Goal: Find specific page/section: Find specific page/section

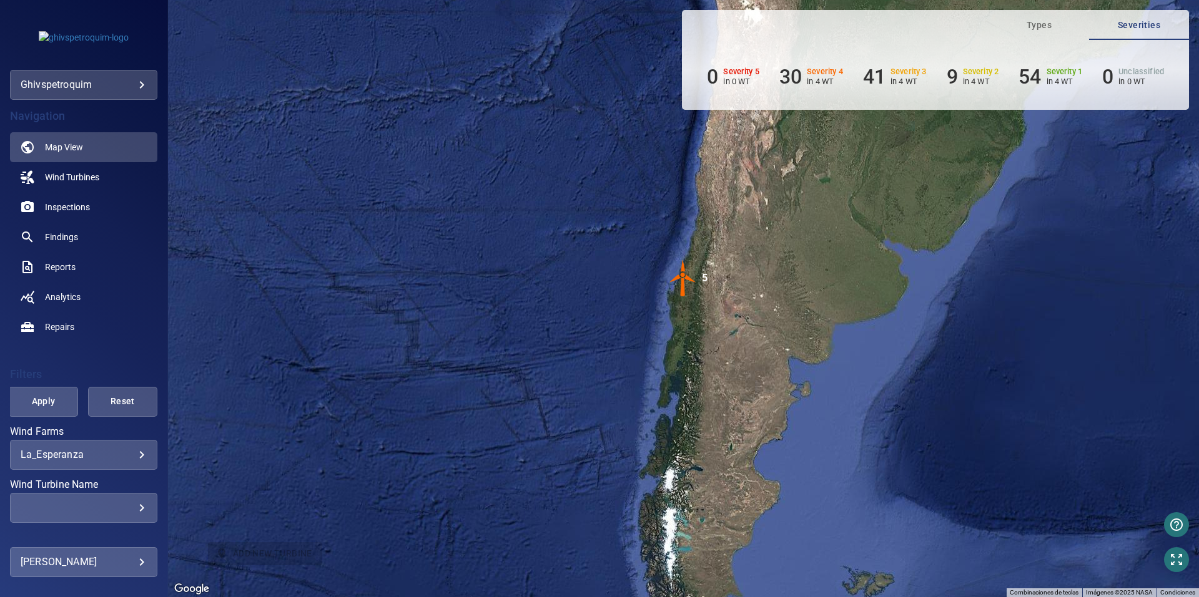
click at [684, 291] on img "5" at bounding box center [682, 278] width 37 height 37
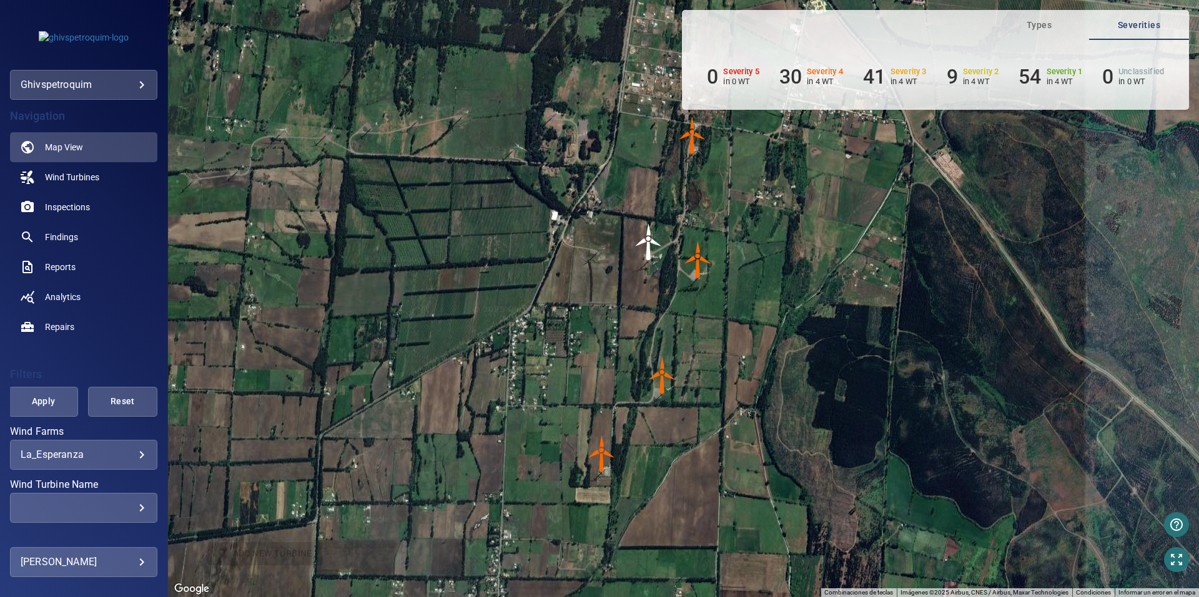
drag, startPoint x: 810, startPoint y: 243, endPoint x: 777, endPoint y: 259, distance: 36.9
click at [777, 259] on div "Para navegar, presiona las teclas [PERSON_NAME]. Para activar la función de arr…" at bounding box center [683, 298] width 1031 height 597
click at [107, 203] on link "Inspections" at bounding box center [83, 207] width 147 height 30
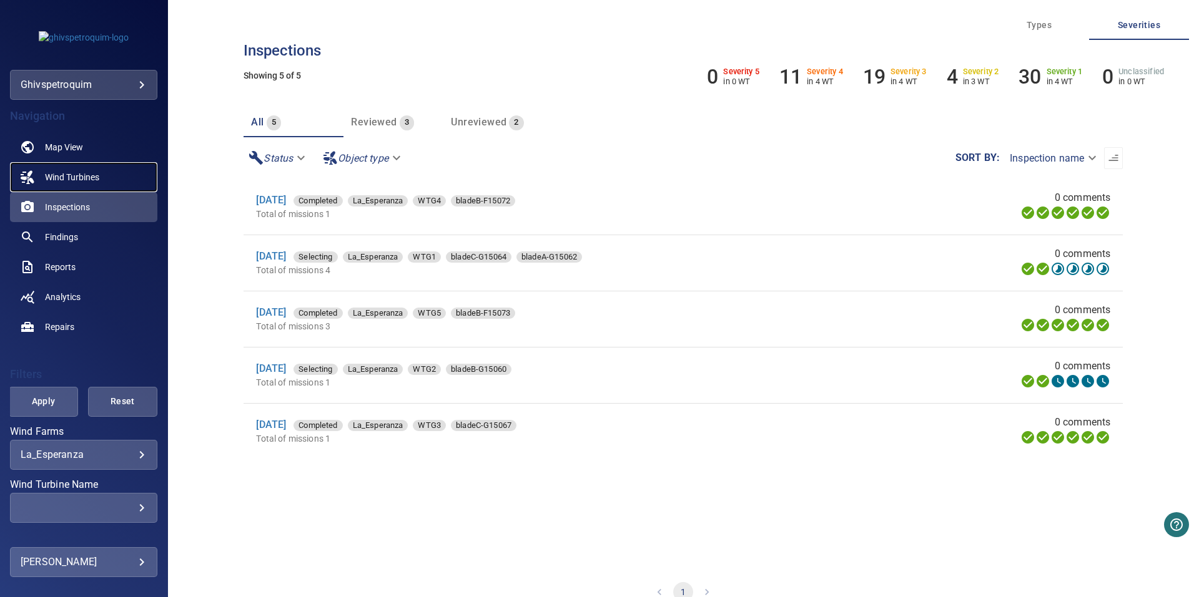
click at [73, 177] on span "Wind Turbines" at bounding box center [72, 177] width 54 height 12
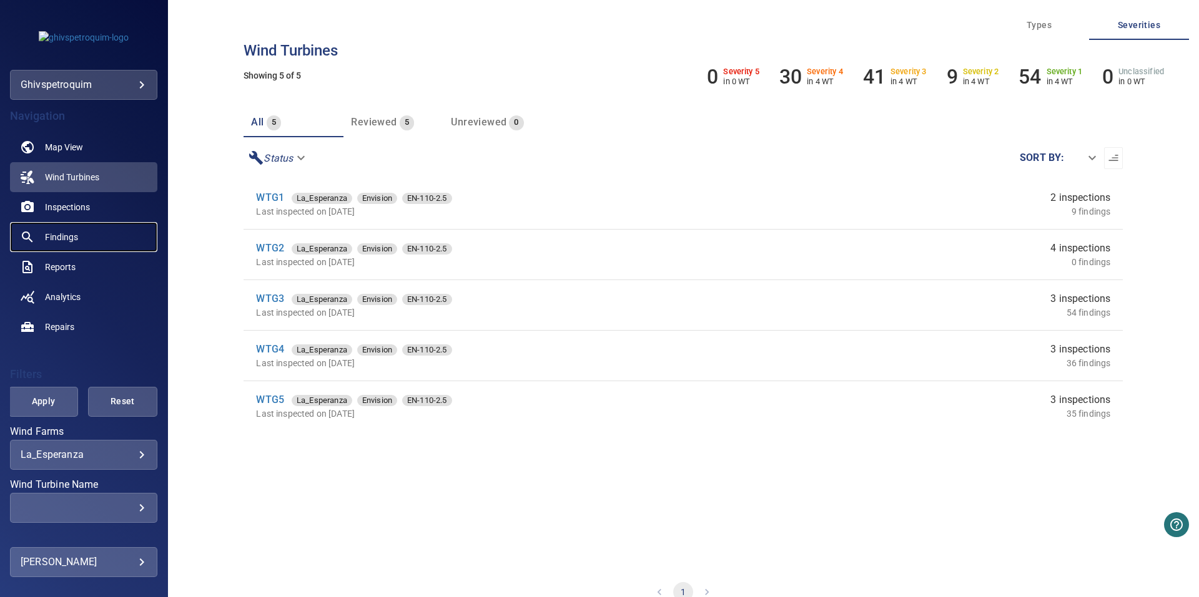
click at [79, 238] on link "Findings" at bounding box center [83, 237] width 147 height 30
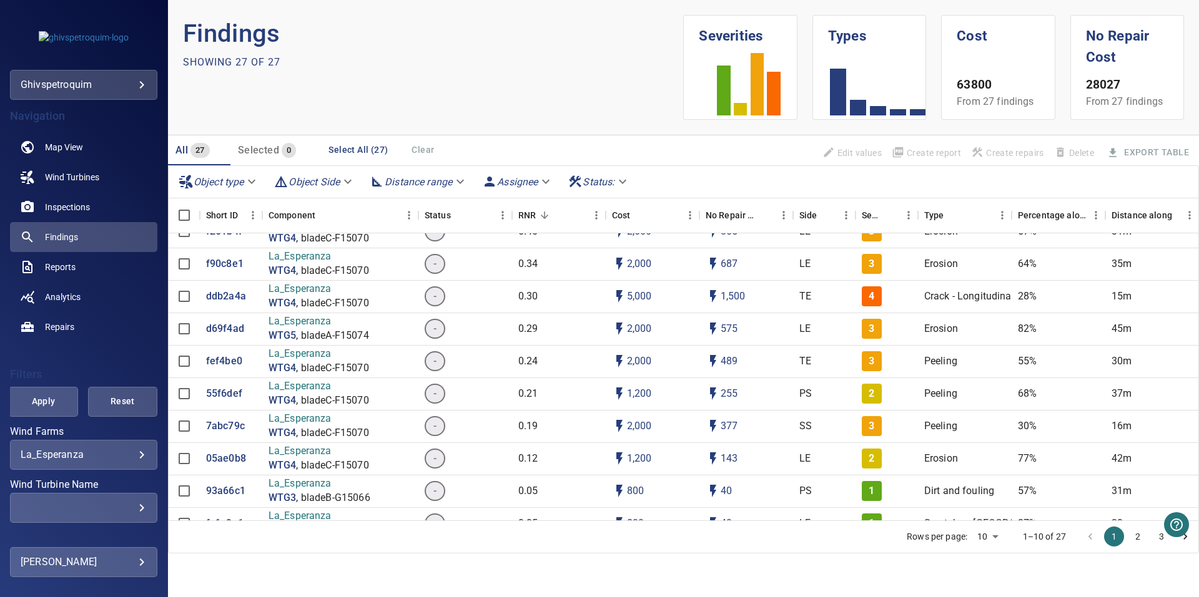
scroll to position [599, 0]
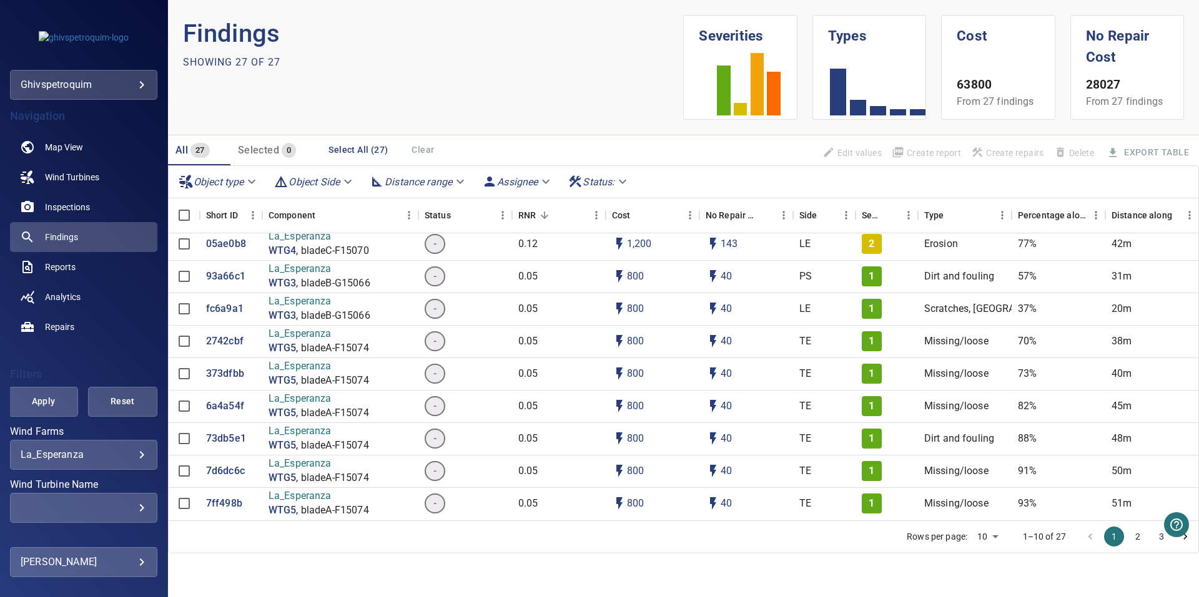
click at [996, 533] on body "**********" at bounding box center [599, 298] width 1199 height 597
click at [993, 568] on li "100" at bounding box center [987, 571] width 37 height 22
type input "***"
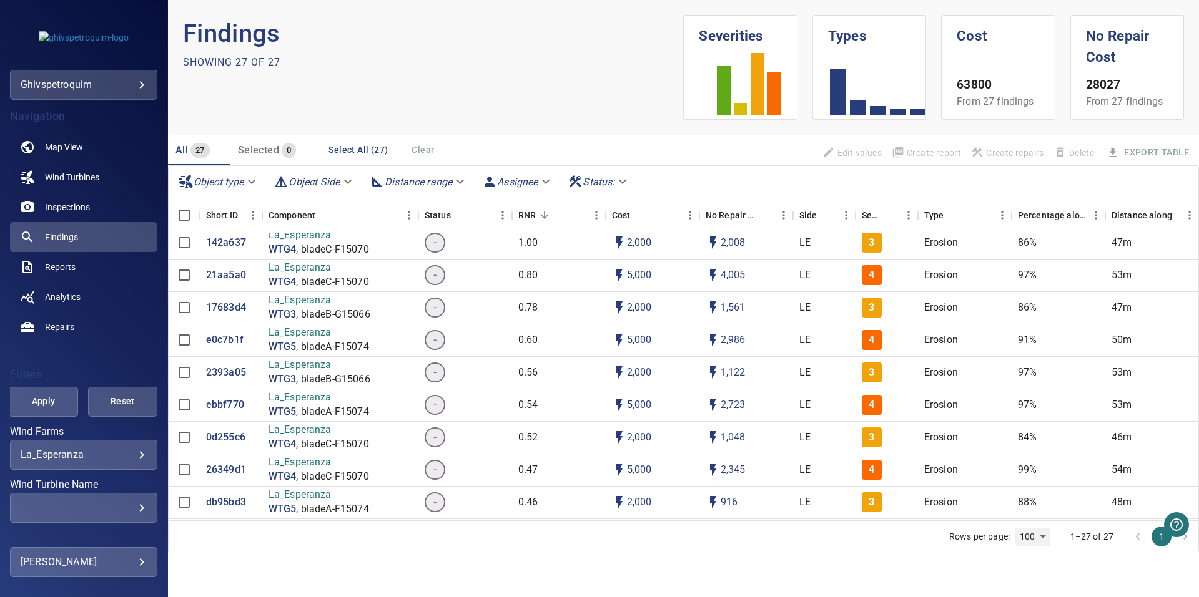
scroll to position [0, 0]
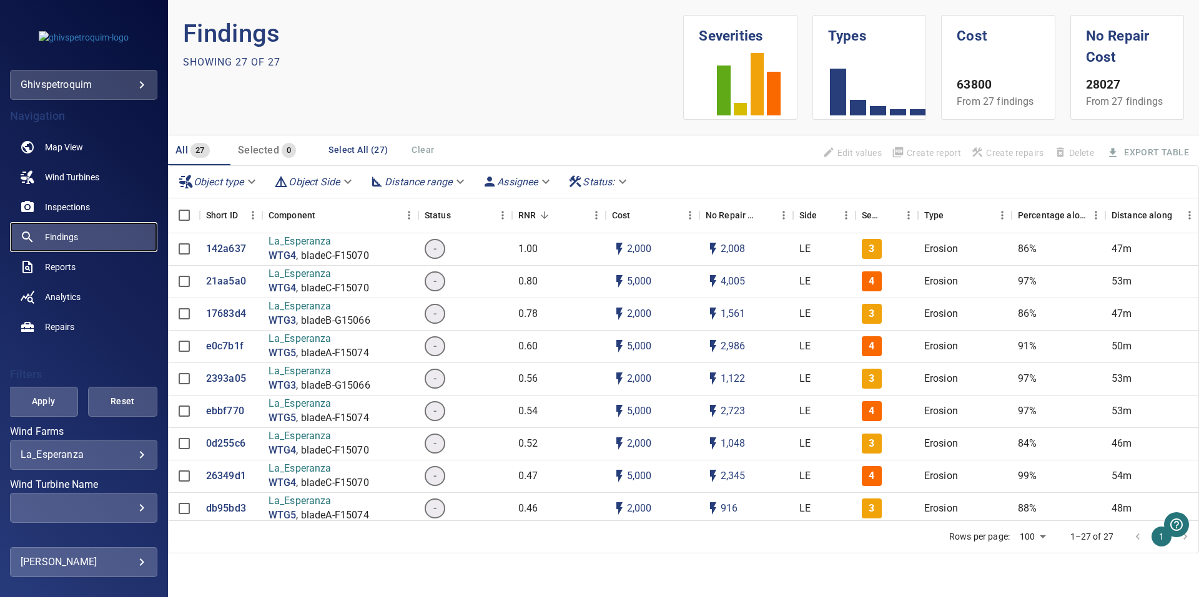
click at [70, 242] on span "Findings" at bounding box center [61, 237] width 33 height 12
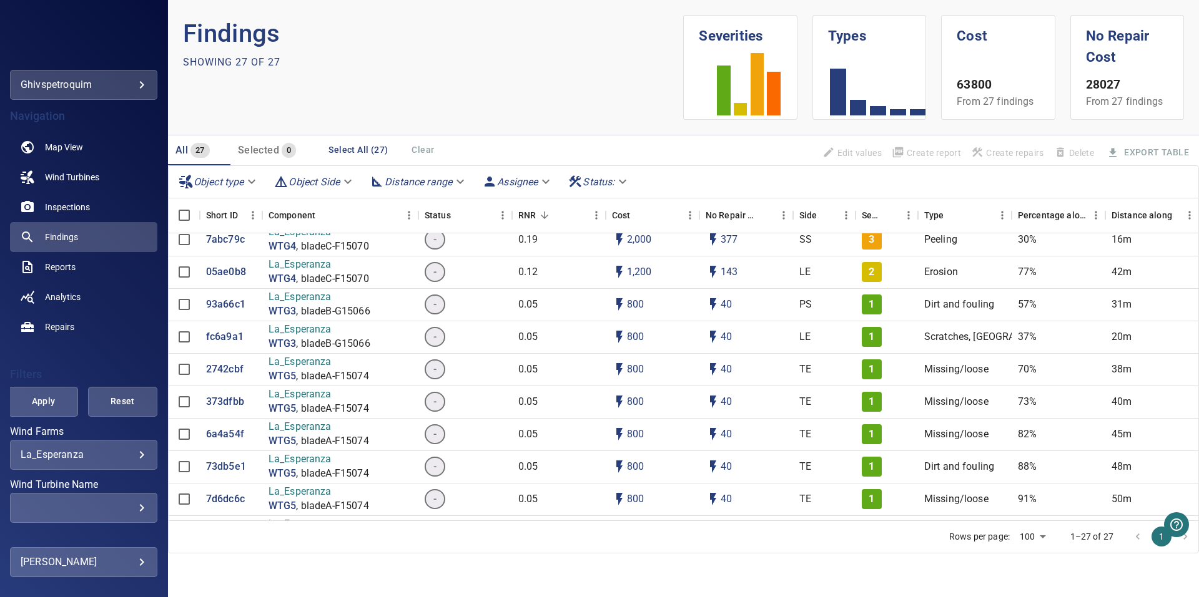
scroll to position [599, 0]
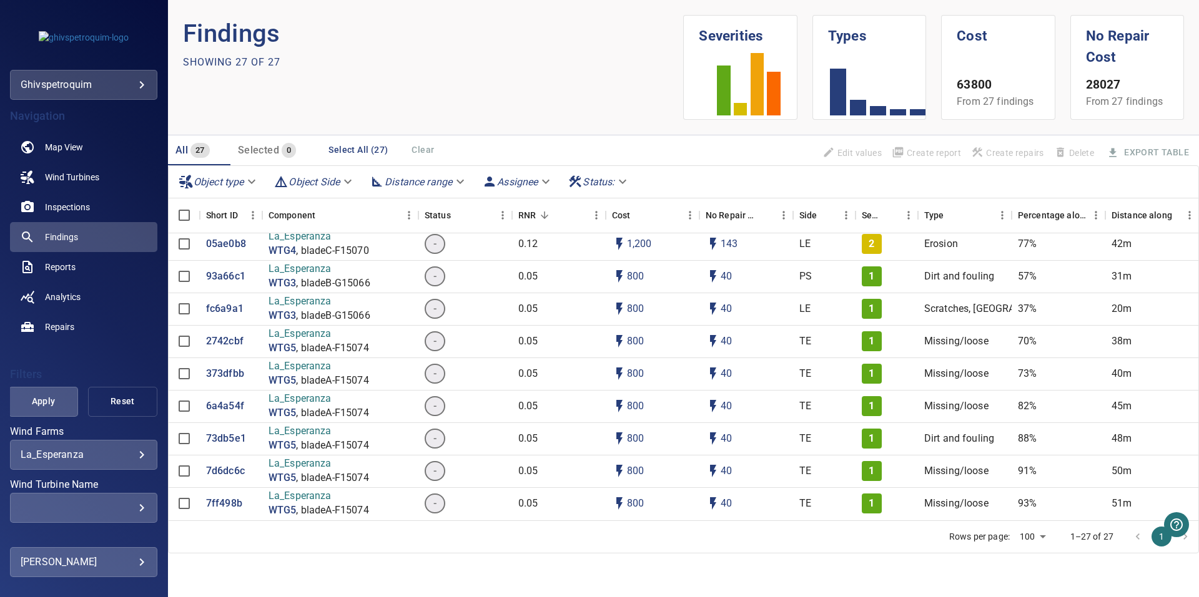
click at [124, 410] on button "Reset" at bounding box center [122, 402] width 69 height 30
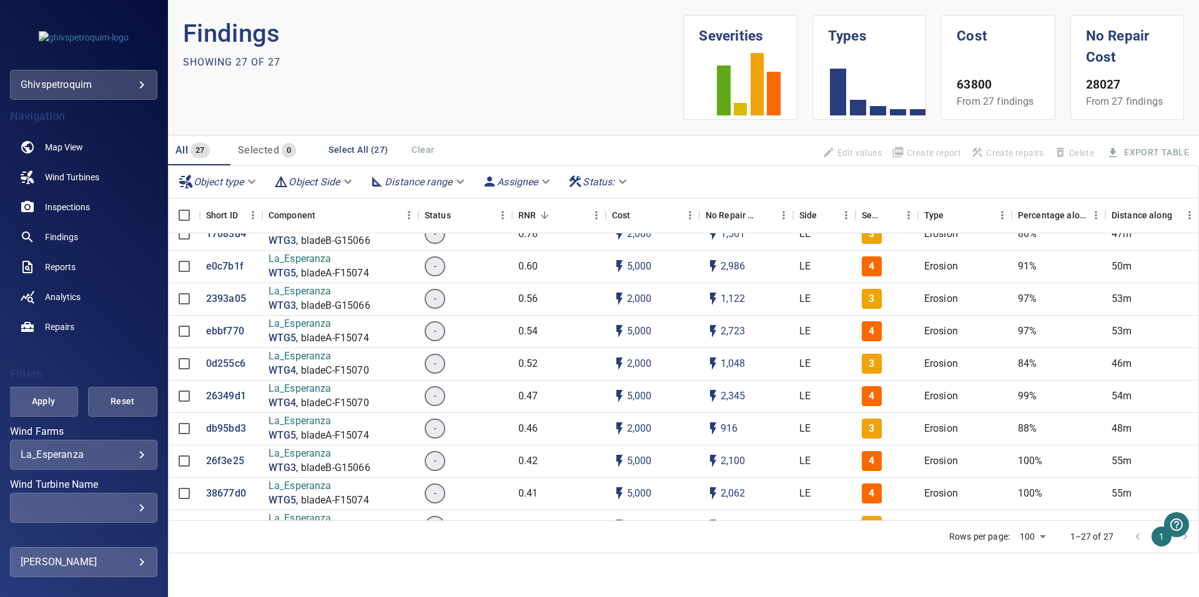
scroll to position [0, 0]
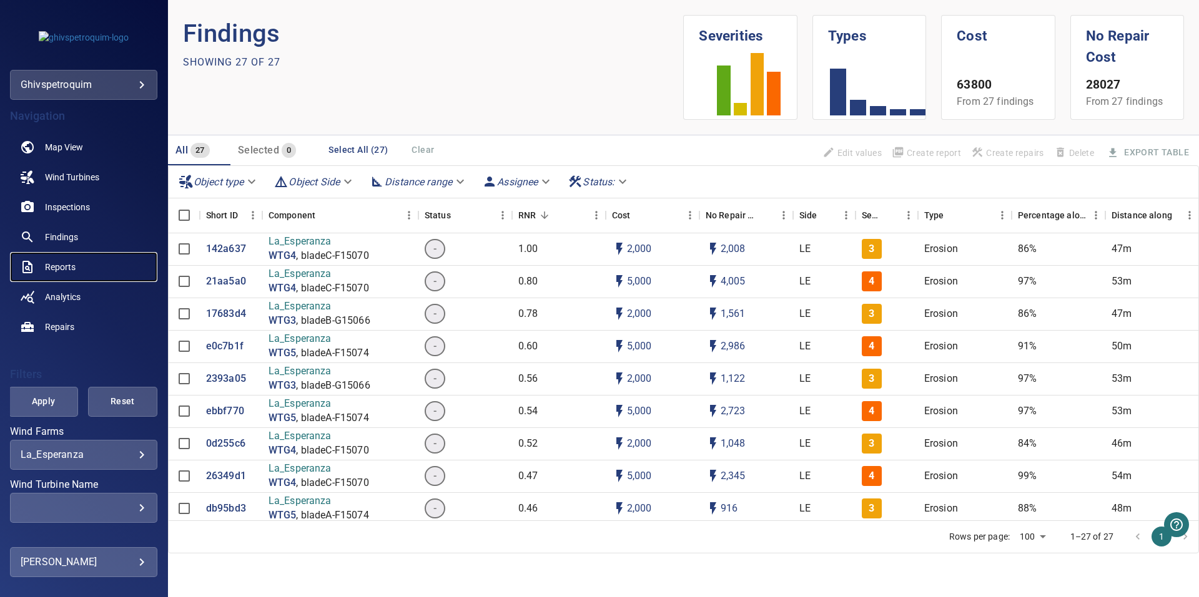
click at [64, 270] on span "Reports" at bounding box center [60, 267] width 31 height 12
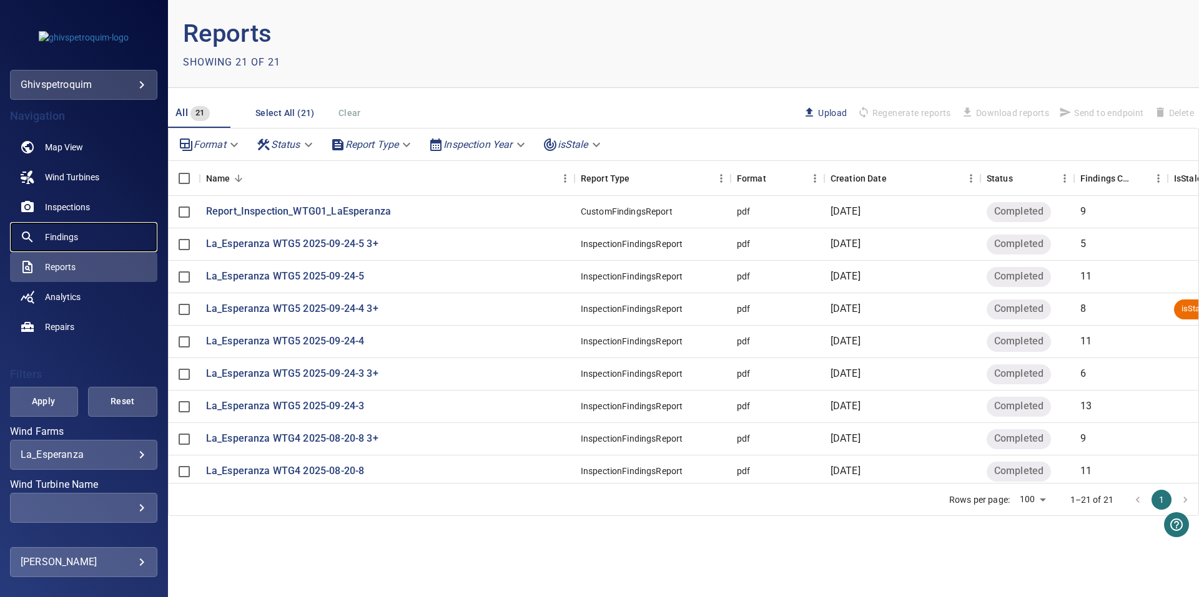
click at [93, 242] on link "Findings" at bounding box center [83, 237] width 147 height 30
